Goal: Task Accomplishment & Management: Manage account settings

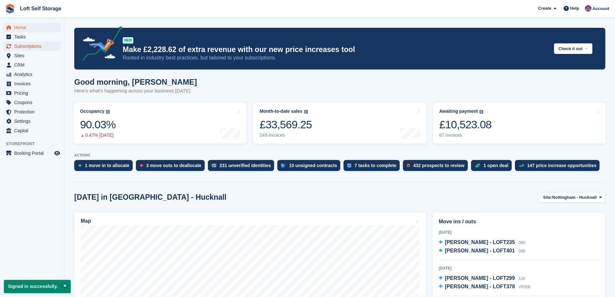
click at [36, 46] on span "Subscriptions" at bounding box center [33, 46] width 39 height 9
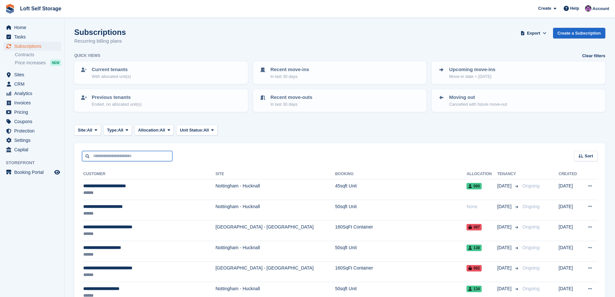
click at [113, 155] on input "text" at bounding box center [127, 156] width 90 height 11
type input "**********"
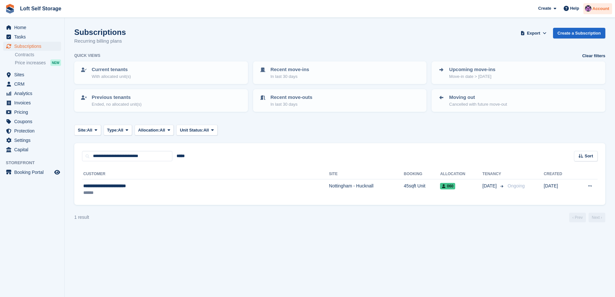
click at [598, 7] on span "Account" at bounding box center [601, 8] width 17 height 6
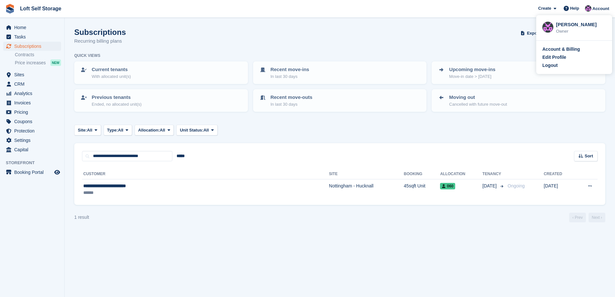
click at [541, 65] on div "Account & Billing Edit Profile Logout" at bounding box center [575, 57] width 76 height 33
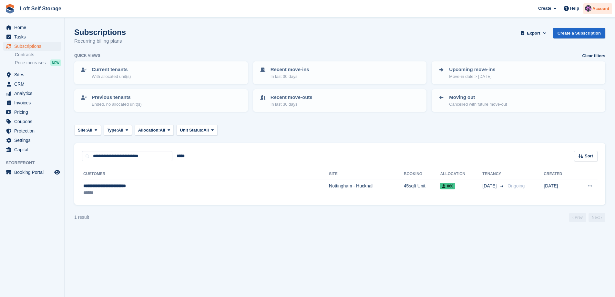
click at [594, 9] on span "Account" at bounding box center [601, 8] width 17 height 6
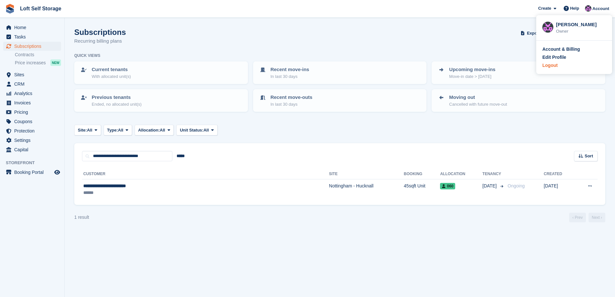
click at [545, 65] on div "Logout" at bounding box center [550, 65] width 15 height 7
